Goal: Information Seeking & Learning: Learn about a topic

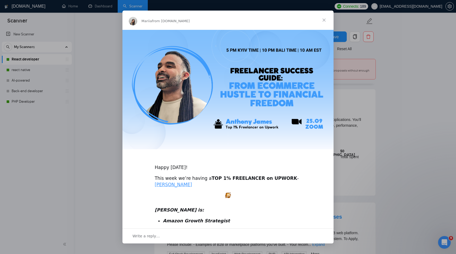
click at [324, 19] on span "Close" at bounding box center [324, 20] width 19 height 19
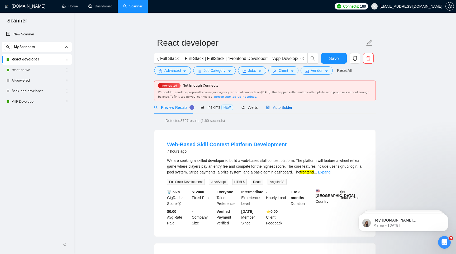
click at [286, 106] on span "Auto Bidder" at bounding box center [279, 107] width 26 height 4
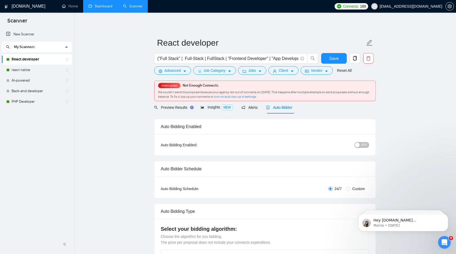
click at [100, 5] on link "Dashboard" at bounding box center [100, 6] width 24 height 4
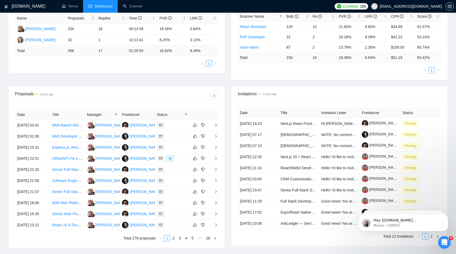
scroll to position [149, 0]
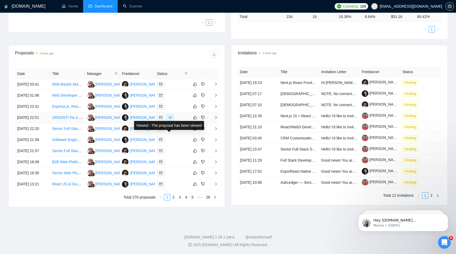
click at [171, 119] on icon "eye" at bounding box center [170, 117] width 3 height 3
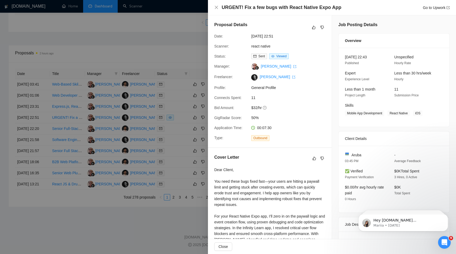
scroll to position [52, 0]
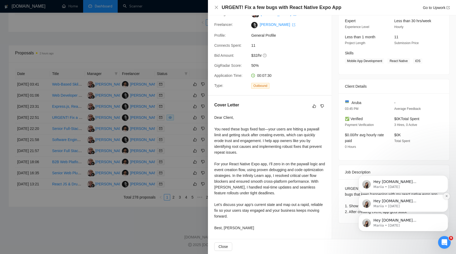
click at [446, 197] on icon "Dismiss notification" at bounding box center [446, 196] width 3 height 3
click at [446, 197] on icon "Dismiss notification" at bounding box center [447, 196] width 2 height 2
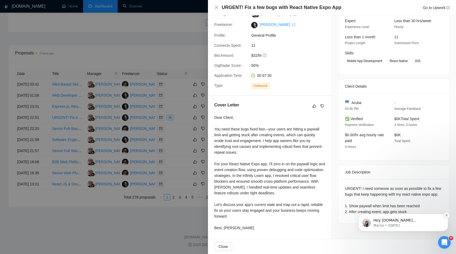
click at [448, 216] on button "Dismiss notification" at bounding box center [446, 215] width 7 height 7
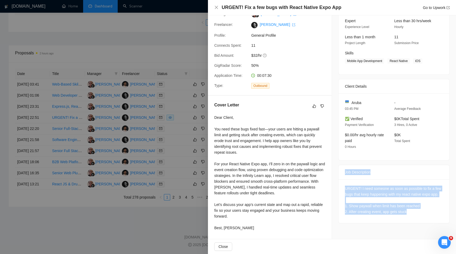
drag, startPoint x: 416, startPoint y: 211, endPoint x: 343, endPoint y: 166, distance: 85.5
click at [343, 166] on div "Job Description URGENT! I need someone as soon as possible to fix a few bugs th…" at bounding box center [393, 194] width 111 height 59
copy div "Job Description URGENT! I need someone as soon as possible to fix a few bugs th…"
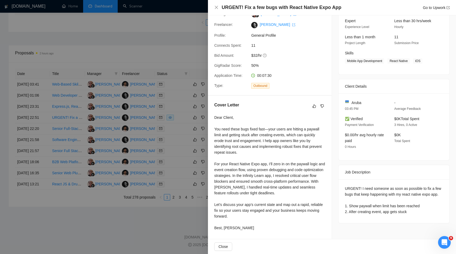
click at [390, 187] on div "URGENT! I need someone as soon as possible to fix a few bugs that keep happenin…" at bounding box center [394, 200] width 98 height 29
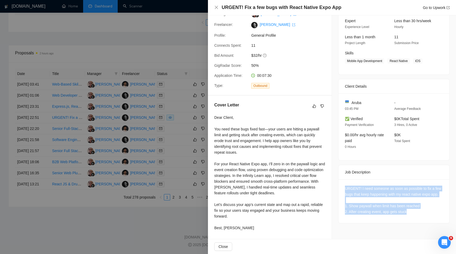
drag, startPoint x: 420, startPoint y: 211, endPoint x: 341, endPoint y: 184, distance: 83.6
click at [341, 184] on div "URGENT! I need someone as soon as possible to fix a few bugs that keep happenin…" at bounding box center [394, 201] width 111 height 44
copy div "URGENT! I need someone as soon as possible to fix a few bugs that keep happenin…"
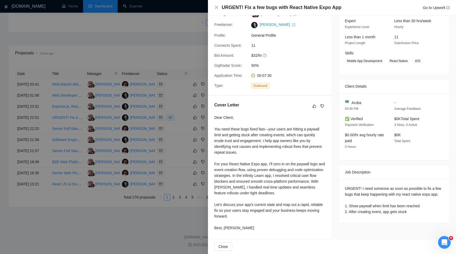
click at [408, 207] on div "URGENT! I need someone as soon as possible to fix a few bugs that keep happenin…" at bounding box center [394, 200] width 98 height 29
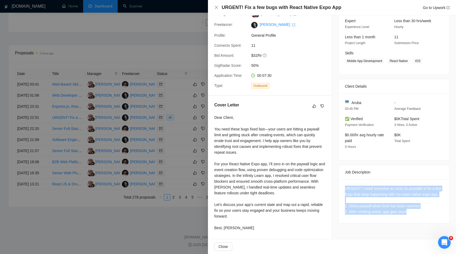
drag, startPoint x: 419, startPoint y: 214, endPoint x: 349, endPoint y: 179, distance: 78.1
click at [349, 179] on div "URGENT! I need someone as soon as possible to fix a few bugs that keep happenin…" at bounding box center [394, 201] width 111 height 44
copy div "URGENT! I need someone as soon as possible to fix a few bugs that keep happenin…"
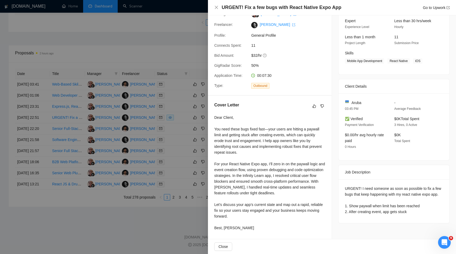
click at [362, 154] on div "Aruba 03:45 PM - Average Feedback ✅ Verified Payment Verification $0K Total Spe…" at bounding box center [394, 126] width 111 height 67
click at [182, 45] on div at bounding box center [228, 127] width 456 height 254
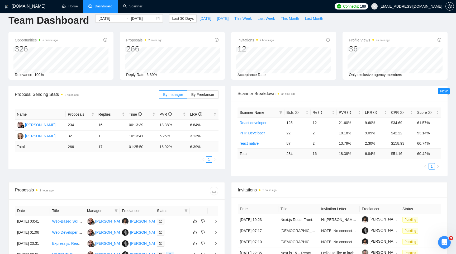
scroll to position [0, 0]
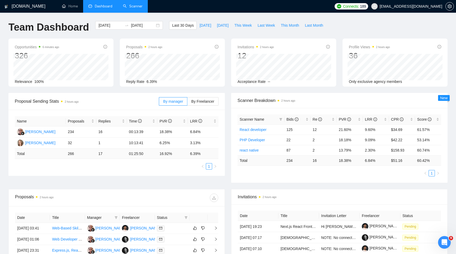
click at [136, 8] on link "Scanner" at bounding box center [133, 6] width 20 height 4
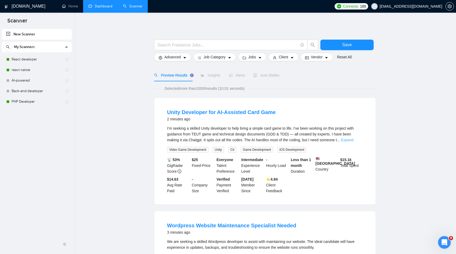
click at [353, 140] on link "Expand" at bounding box center [347, 140] width 12 height 4
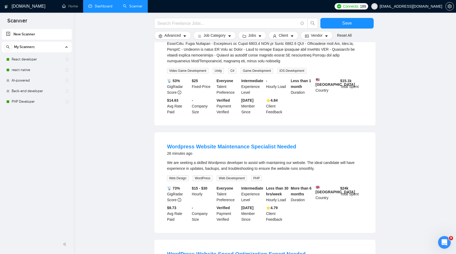
scroll to position [152, 0]
